Goal: Task Accomplishment & Management: Manage account settings

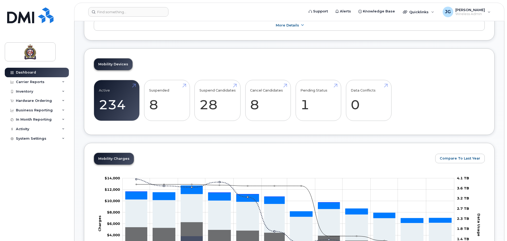
scroll to position [108, 0]
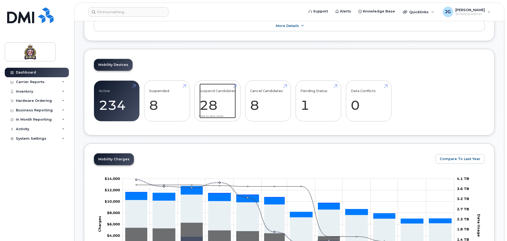
click at [220, 106] on link "Suspend Candidates 28" at bounding box center [217, 101] width 36 height 35
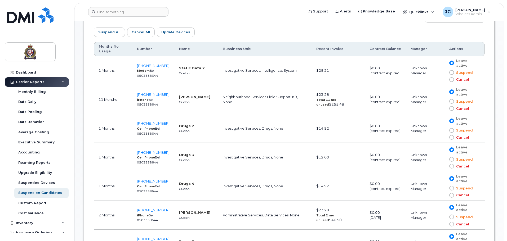
scroll to position [314, 0]
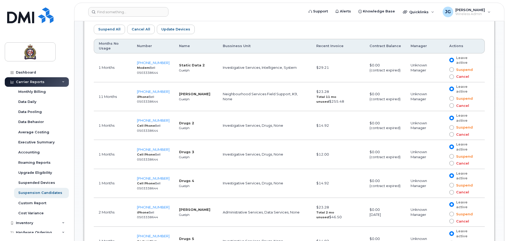
click at [454, 106] on span at bounding box center [451, 105] width 5 height 5
click at [444, 106] on input "Cancel" at bounding box center [444, 106] width 0 height 0
click at [176, 30] on span "Update Devices" at bounding box center [175, 29] width 29 height 5
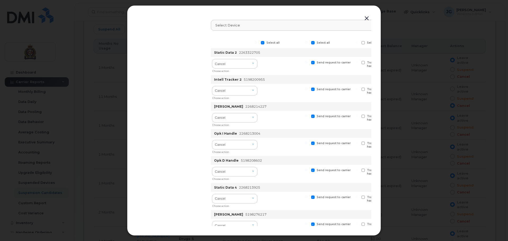
click at [366, 16] on button "button" at bounding box center [367, 18] width 8 height 7
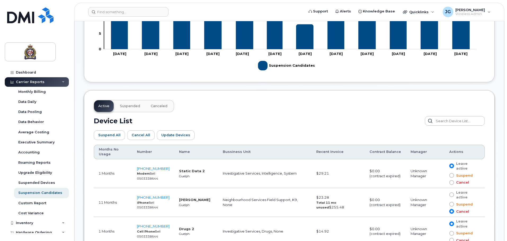
scroll to position [49, 0]
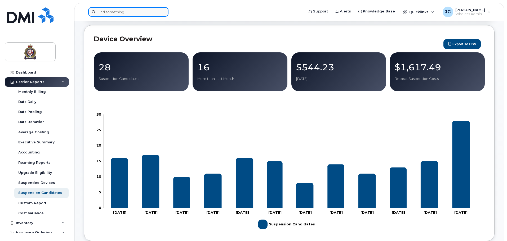
click at [106, 11] on input at bounding box center [128, 12] width 80 height 10
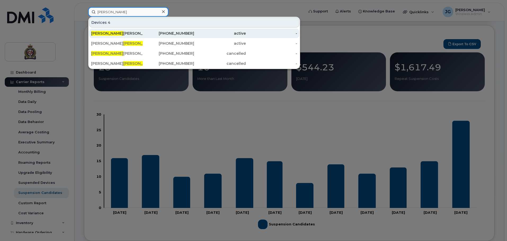
type input "neil"
click at [117, 35] on div "Neil Moulton" at bounding box center [117, 33] width 52 height 5
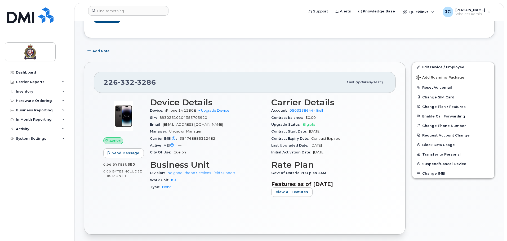
scroll to position [79, 0]
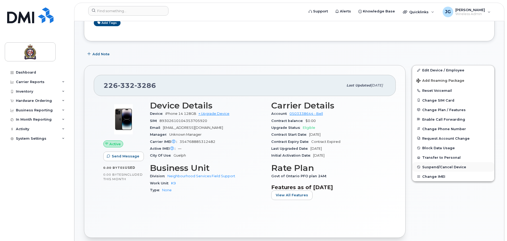
click at [431, 166] on span "Suspend/Cancel Device" at bounding box center [444, 167] width 44 height 4
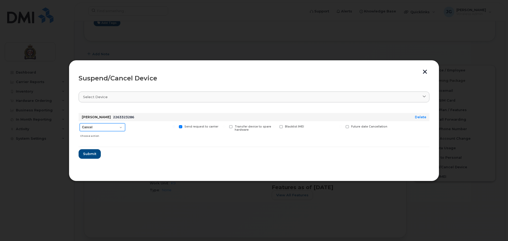
click at [116, 127] on select "Cancel Suspend - Extend Suspension Suspend - Reduced Rate Suspend - Full Rate S…" at bounding box center [103, 127] width 46 height 8
click at [88, 154] on span "Submit" at bounding box center [89, 153] width 13 height 5
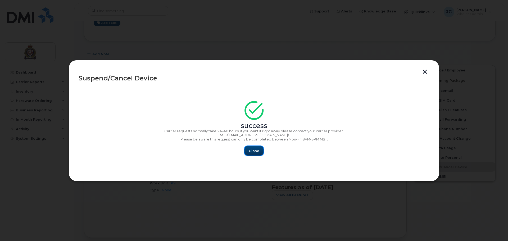
click at [254, 149] on span "Close" at bounding box center [254, 150] width 11 height 5
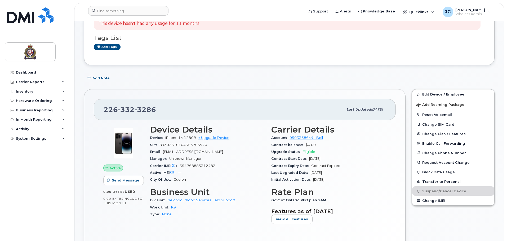
scroll to position [53, 0]
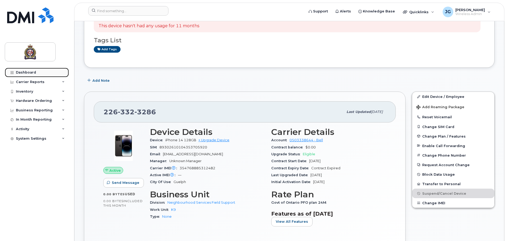
click at [37, 75] on link "Dashboard" at bounding box center [37, 73] width 64 height 10
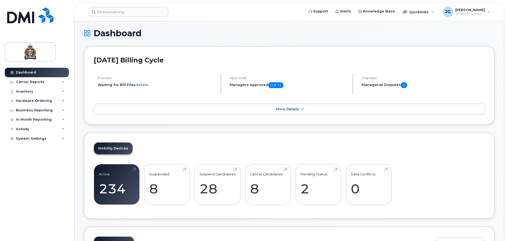
scroll to position [106, 0]
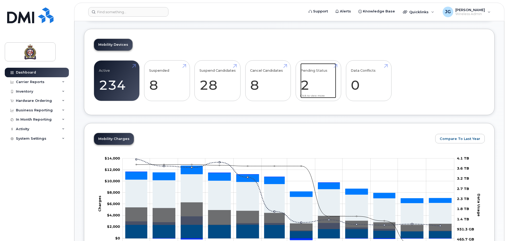
click at [312, 79] on link "Pending Status 2" at bounding box center [318, 80] width 36 height 35
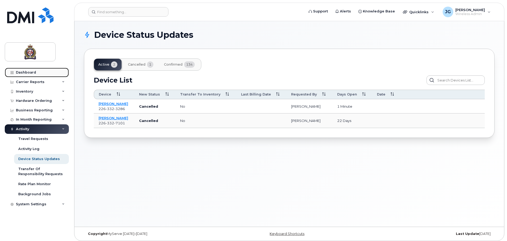
click at [25, 72] on div "Dashboard" at bounding box center [26, 72] width 20 height 4
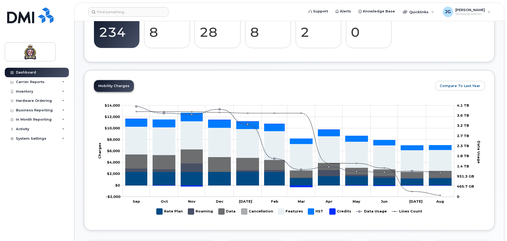
scroll to position [79, 0]
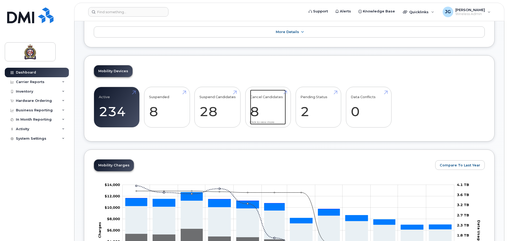
click at [267, 110] on link "Cancel Candidates 8" at bounding box center [268, 107] width 36 height 35
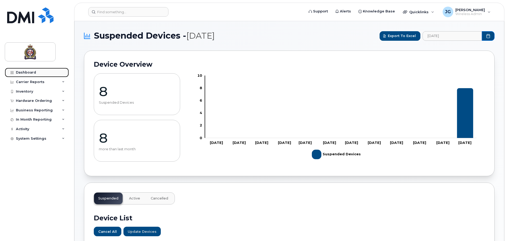
click at [36, 73] on link "Dashboard" at bounding box center [37, 73] width 64 height 10
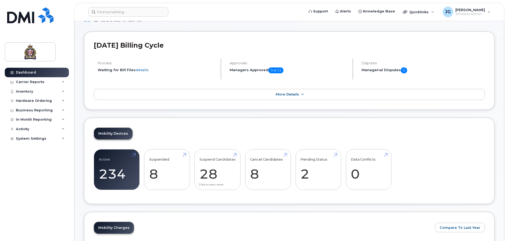
scroll to position [26, 0]
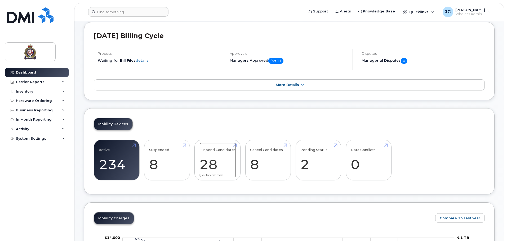
click at [210, 155] on link "Suspend Candidates 28" at bounding box center [217, 160] width 36 height 35
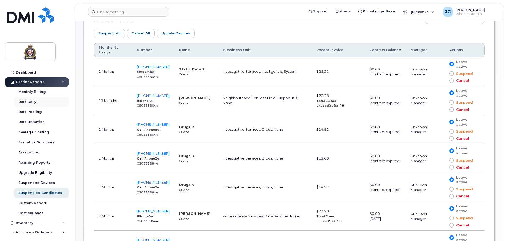
scroll to position [234, 0]
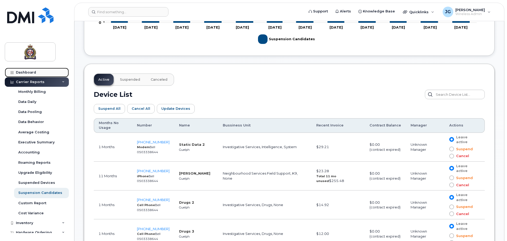
drag, startPoint x: 25, startPoint y: 73, endPoint x: 36, endPoint y: 73, distance: 10.9
click at [25, 73] on div "Dashboard" at bounding box center [26, 72] width 20 height 4
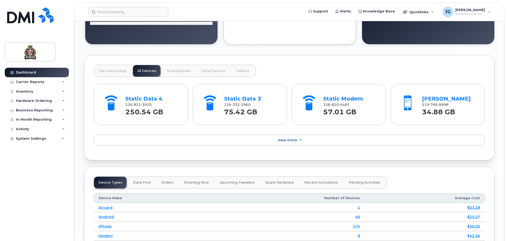
scroll to position [484, 0]
click at [28, 92] on div "Inventory" at bounding box center [24, 91] width 17 height 4
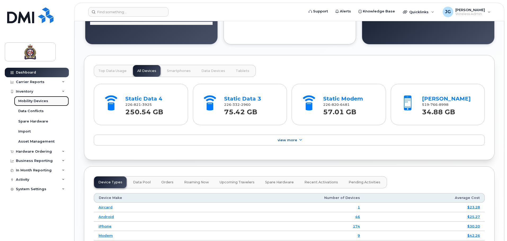
click at [37, 100] on div "Mobility Devices" at bounding box center [33, 101] width 30 height 5
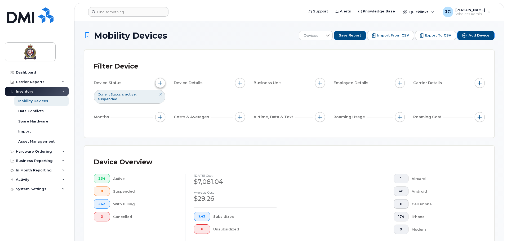
click at [157, 82] on button "button" at bounding box center [160, 83] width 10 height 10
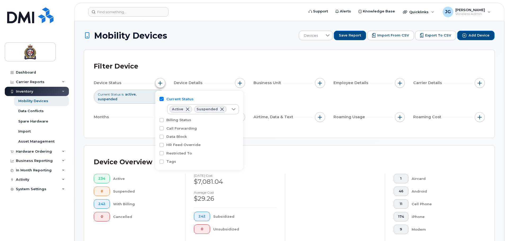
click at [160, 84] on span "button" at bounding box center [160, 83] width 4 height 4
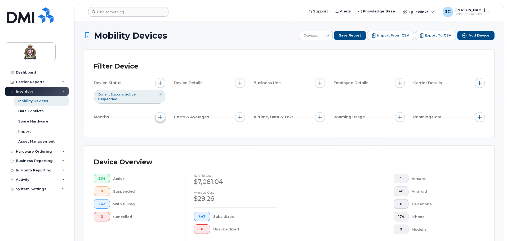
click at [163, 113] on button "button" at bounding box center [160, 117] width 10 height 10
click at [162, 115] on span "button" at bounding box center [160, 117] width 4 height 4
click at [39, 92] on div "Inventory" at bounding box center [37, 92] width 64 height 10
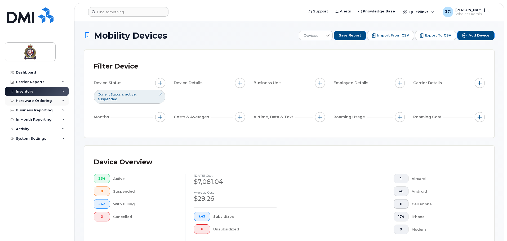
click at [45, 100] on div "Hardware Ordering" at bounding box center [34, 101] width 36 height 4
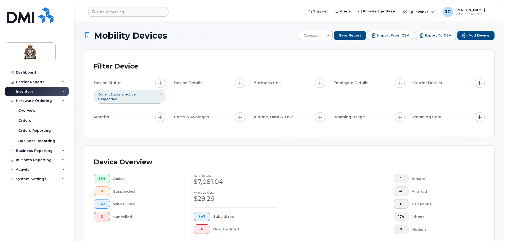
click at [25, 90] on div "Inventory" at bounding box center [24, 91] width 17 height 4
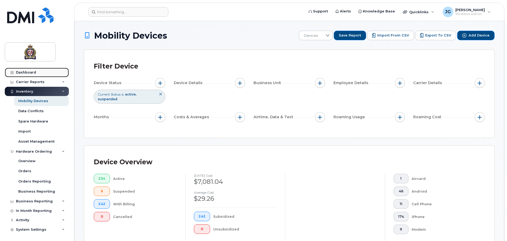
click at [28, 74] on div "Dashboard" at bounding box center [26, 72] width 20 height 4
click at [29, 73] on div "Dashboard" at bounding box center [26, 72] width 20 height 4
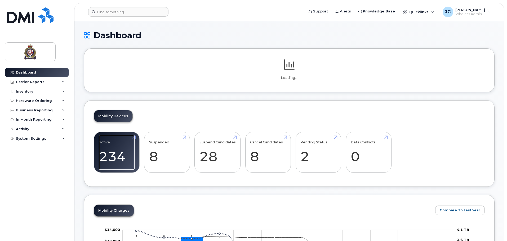
click at [128, 157] on div "Mobility Devices Active 234 -18% Suspended 8 167% Suspend Candidates 28 Cancel …" at bounding box center [289, 143] width 410 height 87
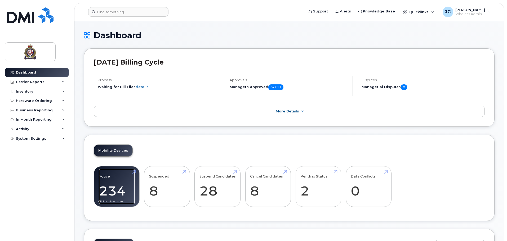
click at [122, 193] on link "Active 234 -18%" at bounding box center [117, 186] width 36 height 35
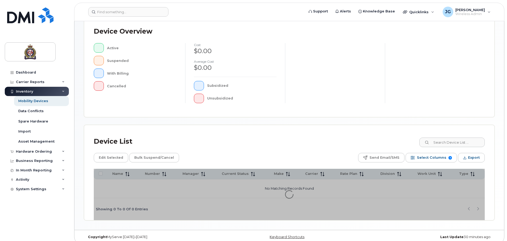
scroll to position [123, 0]
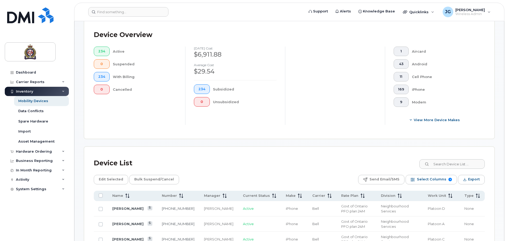
scroll to position [229, 0]
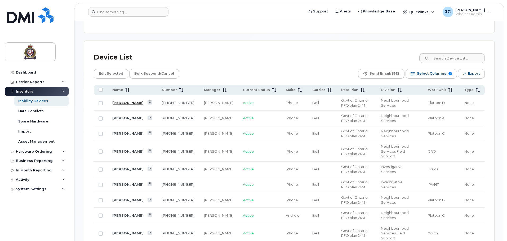
click at [129, 103] on link "[PERSON_NAME]" at bounding box center [127, 103] width 31 height 4
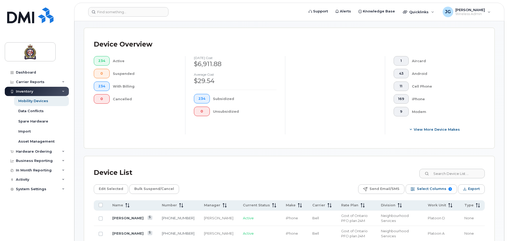
scroll to position [123, 0]
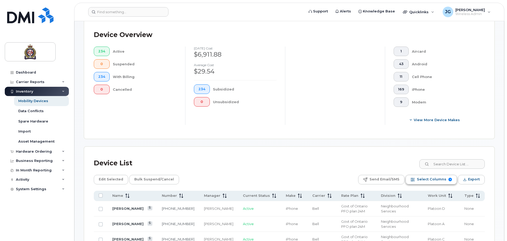
click at [435, 177] on span "Select Columns" at bounding box center [431, 179] width 29 height 8
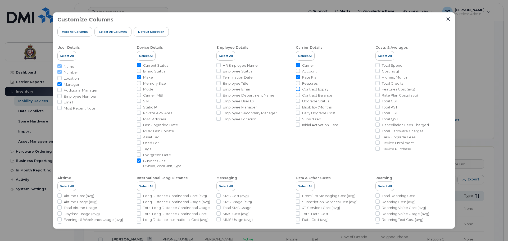
click at [297, 89] on input "Contract Expiry" at bounding box center [298, 89] width 4 height 4
checkbox input "true"
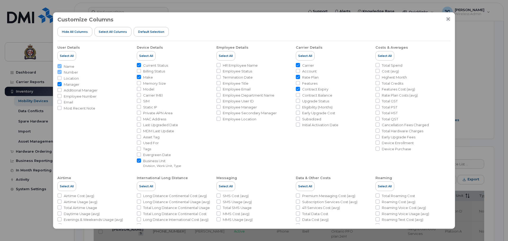
click at [449, 20] on icon "Close" at bounding box center [448, 18] width 3 height 3
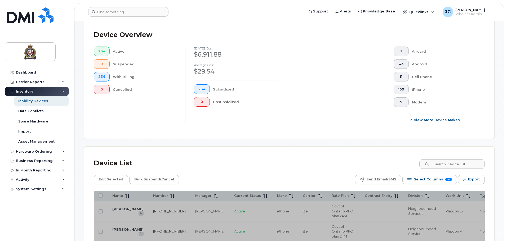
click at [299, 98] on div at bounding box center [335, 86] width 100 height 78
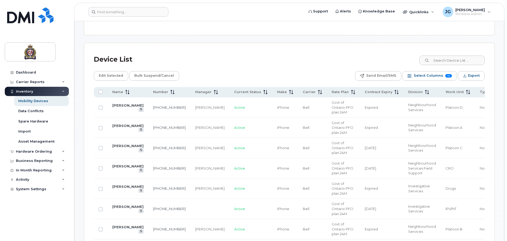
scroll to position [259, 0]
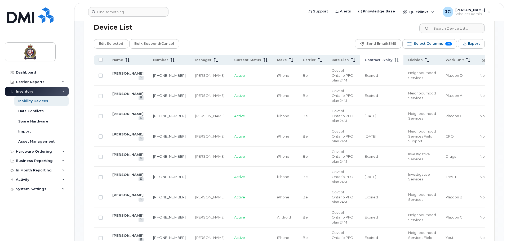
click at [364, 59] on span "Contract Expiry" at bounding box center [378, 60] width 28 height 5
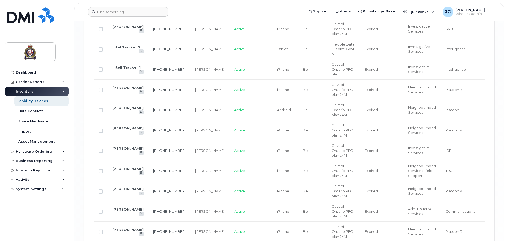
scroll to position [1132, 0]
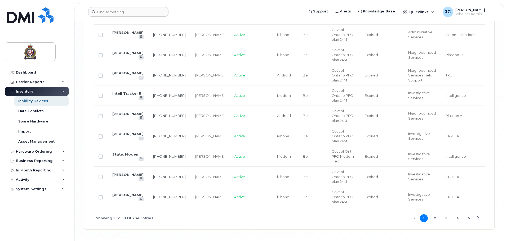
click at [435, 214] on button "2" at bounding box center [435, 218] width 8 height 8
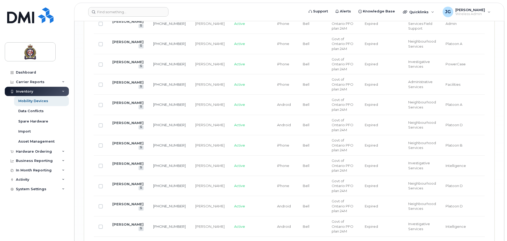
drag, startPoint x: 441, startPoint y: 188, endPoint x: 486, endPoint y: 181, distance: 45.3
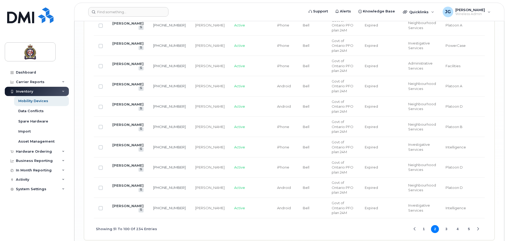
scroll to position [1158, 0]
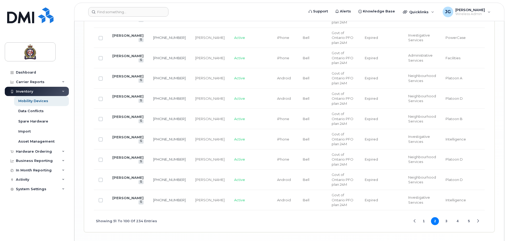
click at [446, 217] on button "3" at bounding box center [446, 221] width 8 height 8
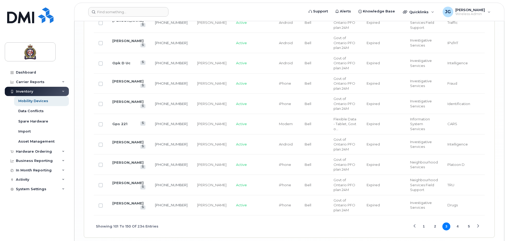
scroll to position [1146, 0]
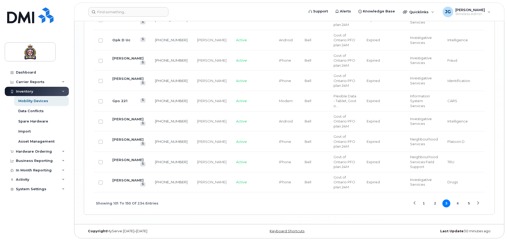
click at [457, 202] on button "4" at bounding box center [457, 204] width 8 height 8
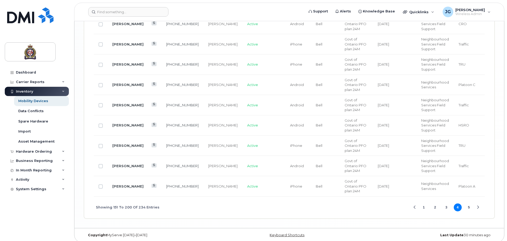
click at [467, 204] on button "5" at bounding box center [469, 208] width 8 height 8
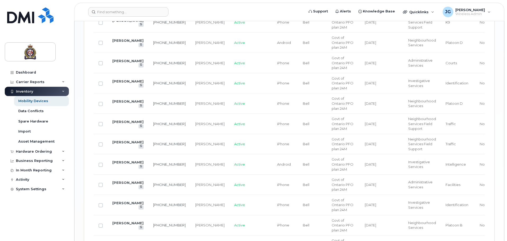
scroll to position [683, 0]
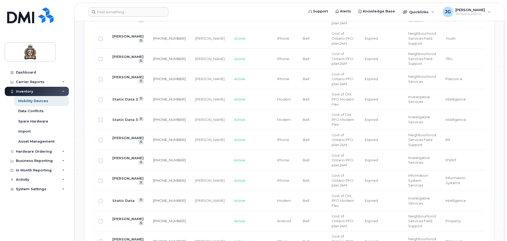
scroll to position [371, 0]
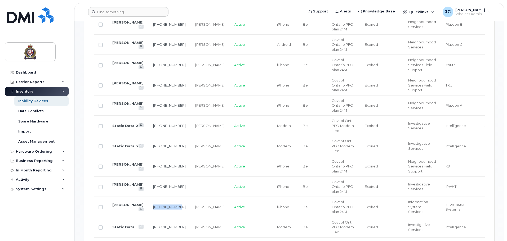
drag, startPoint x: 158, startPoint y: 210, endPoint x: 148, endPoint y: 205, distance: 11.6
click at [148, 205] on td "226-332-3830" at bounding box center [169, 207] width 42 height 20
copy link "226-332-3830"
click at [120, 205] on link "[PERSON_NAME]" at bounding box center [127, 205] width 31 height 4
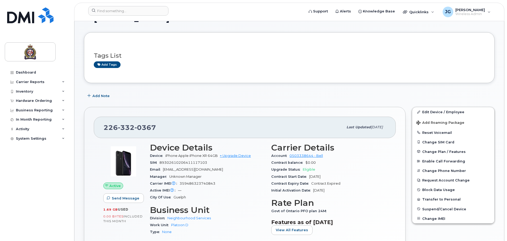
scroll to position [26, 0]
